Goal: Transaction & Acquisition: Subscribe to service/newsletter

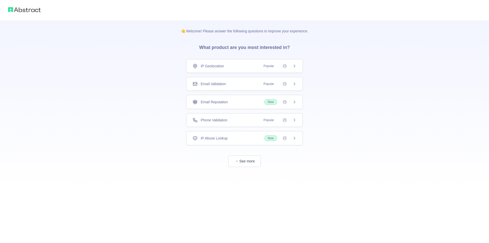
click at [265, 119] on span "Popular" at bounding box center [268, 119] width 17 height 5
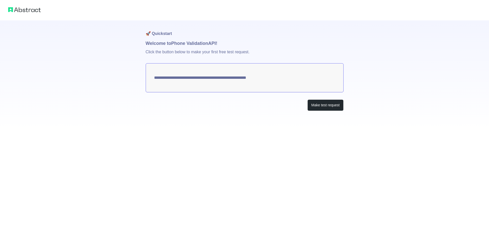
drag, startPoint x: 277, startPoint y: 79, endPoint x: 176, endPoint y: 77, distance: 101.1
click at [177, 78] on textarea "**********" at bounding box center [245, 77] width 198 height 29
click at [248, 75] on textarea "**********" at bounding box center [245, 77] width 198 height 29
drag, startPoint x: 156, startPoint y: 78, endPoint x: 266, endPoint y: 80, distance: 110.0
click at [257, 76] on textarea "**********" at bounding box center [245, 77] width 198 height 29
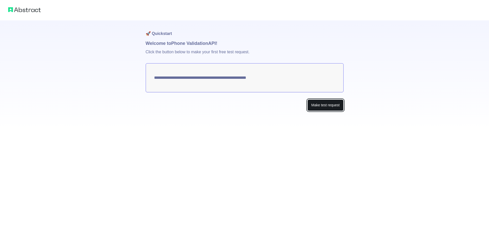
click at [336, 107] on button "Make test request" at bounding box center [325, 104] width 36 height 11
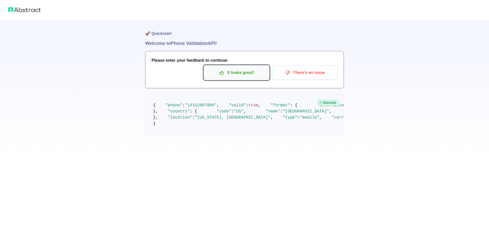
click at [253, 72] on p "It looks good!" at bounding box center [237, 72] width 58 height 9
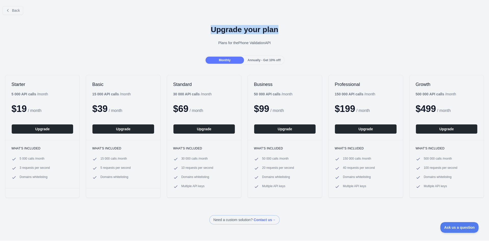
drag, startPoint x: 132, startPoint y: 16, endPoint x: 280, endPoint y: 30, distance: 148.6
click at [280, 30] on div "Back Upgrade your plan Plans for the Phone Validation API Monthly Annually - Ge…" at bounding box center [244, 113] width 489 height 222
click at [280, 30] on h1 "Upgrade your plan" at bounding box center [244, 29] width 481 height 9
drag, startPoint x: 276, startPoint y: 33, endPoint x: 205, endPoint y: 31, distance: 70.6
click at [205, 31] on h1 "Upgrade your plan" at bounding box center [244, 29] width 481 height 9
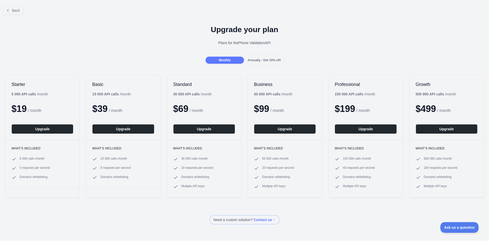
click at [174, 36] on div "Upgrade your plan Plans for the Phone Validation API" at bounding box center [244, 37] width 489 height 37
click at [5, 10] on button "Back" at bounding box center [13, 10] width 21 height 9
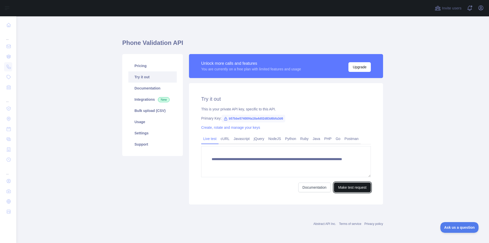
click at [357, 187] on button "Make test request" at bounding box center [352, 187] width 37 height 10
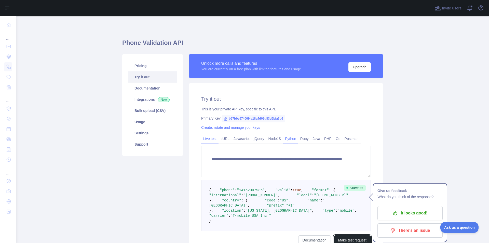
scroll to position [98, 0]
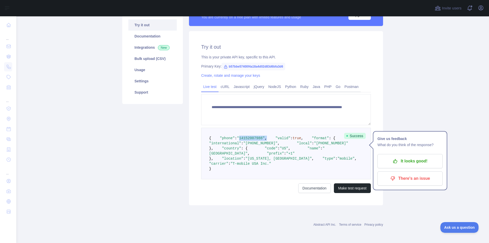
drag, startPoint x: 235, startPoint y: 97, endPoint x: 267, endPoint y: 98, distance: 32.1
click at [267, 128] on pre "{ "phone" : "[PHONE_NUMBER]" , "valid" : true , "format" : { "international" : …" at bounding box center [286, 153] width 170 height 51
click at [293, 136] on span "true" at bounding box center [297, 138] width 9 height 4
drag, startPoint x: 235, startPoint y: 164, endPoint x: 271, endPoint y: 165, distance: 36.7
click at [271, 165] on span ""carrier" : "T-mobile USA Inc."" at bounding box center [287, 160] width 156 height 9
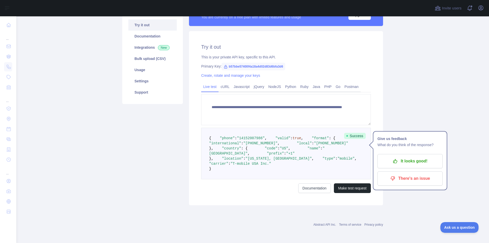
click at [291, 162] on pre "{ "phone" : "[PHONE_NUMBER]" , "valid" : true , "format" : { "international" : …" at bounding box center [286, 153] width 170 height 51
click at [305, 150] on pre "{ "phone" : "[PHONE_NUMBER]" , "valid" : true , "format" : { "international" : …" at bounding box center [286, 153] width 170 height 51
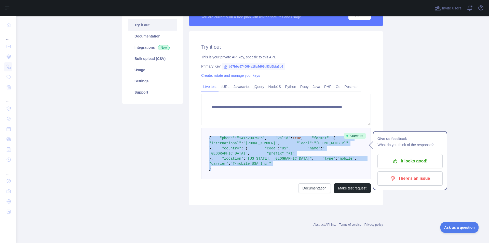
drag, startPoint x: 271, startPoint y: 169, endPoint x: 197, endPoint y: 94, distance: 105.9
click at [197, 94] on div "**********" at bounding box center [286, 118] width 194 height 174
click at [300, 144] on pre "{ "phone" : "[PHONE_NUMBER]" , "valid" : true , "format" : { "international" : …" at bounding box center [286, 153] width 170 height 51
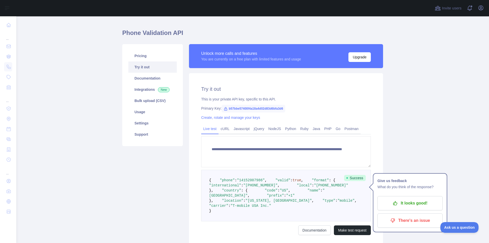
scroll to position [0, 0]
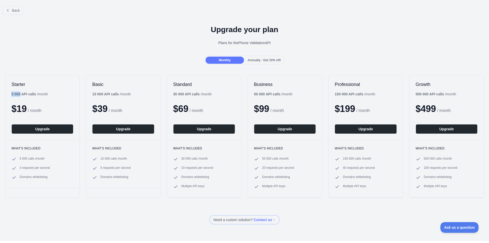
drag, startPoint x: 21, startPoint y: 93, endPoint x: 11, endPoint y: 93, distance: 9.4
click at [11, 93] on b "5 000 API calls" at bounding box center [23, 94] width 25 height 4
click at [92, 92] on div "Basic 15 000 API calls / month $ 39 / month Upgrade" at bounding box center [123, 107] width 74 height 65
click at [285, 63] on div "Monthly Annually - Get 10% off!" at bounding box center [244, 60] width 489 height 9
